Goal: Navigation & Orientation: Find specific page/section

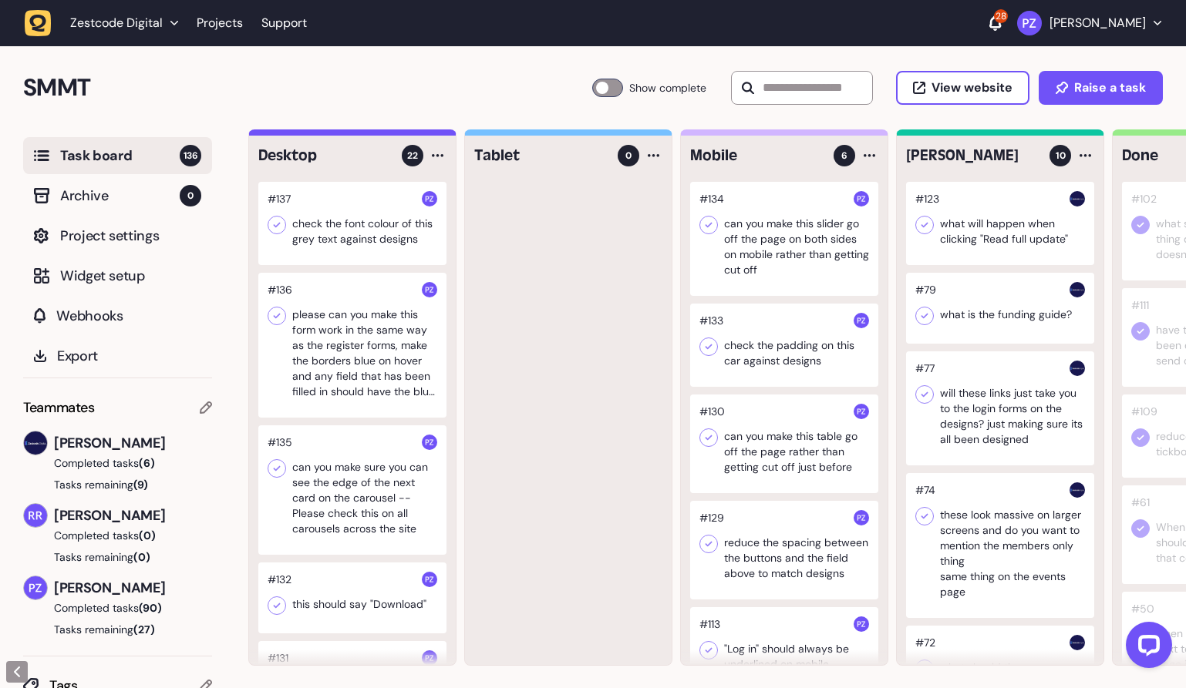
click at [506, 364] on div at bounding box center [568, 423] width 207 height 483
click at [325, 102] on h2 "SMMT" at bounding box center [307, 87] width 569 height 37
